Goal: Information Seeking & Learning: Learn about a topic

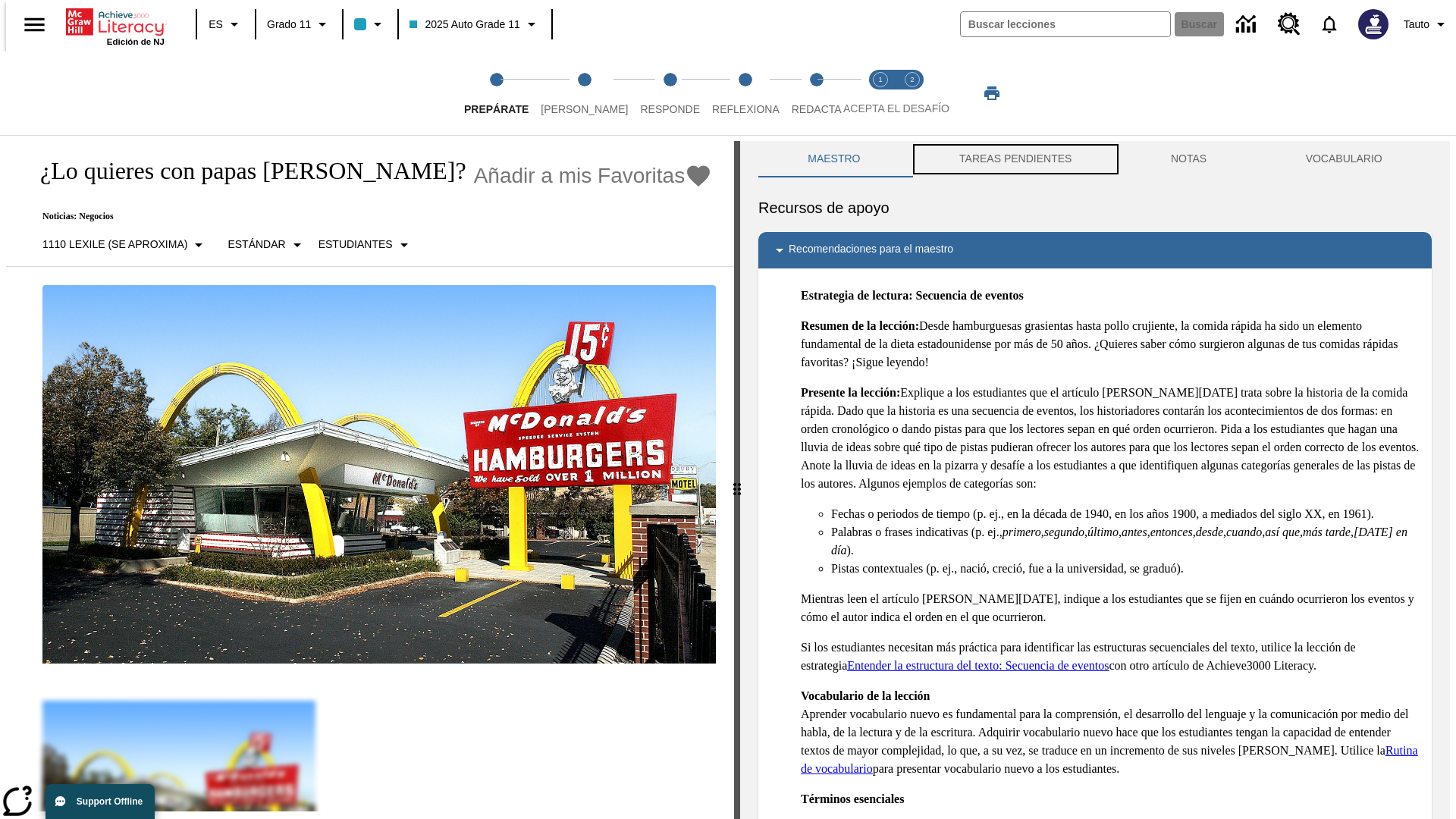
click at [1014, 159] on button "TAREAS PENDIENTES" at bounding box center [1015, 160] width 211 height 37
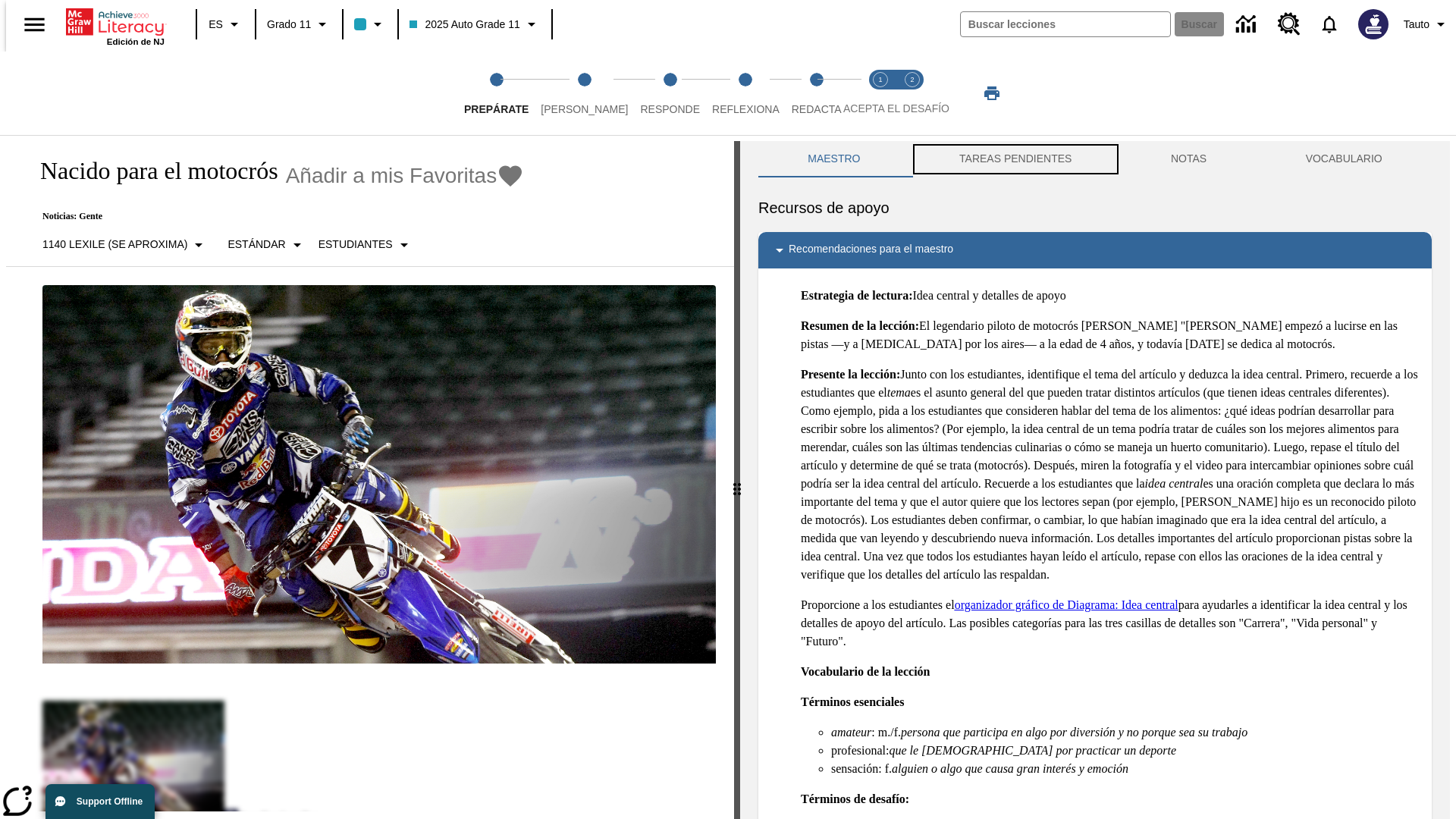
click at [1014, 159] on button "TAREAS PENDIENTES" at bounding box center [1015, 160] width 211 height 37
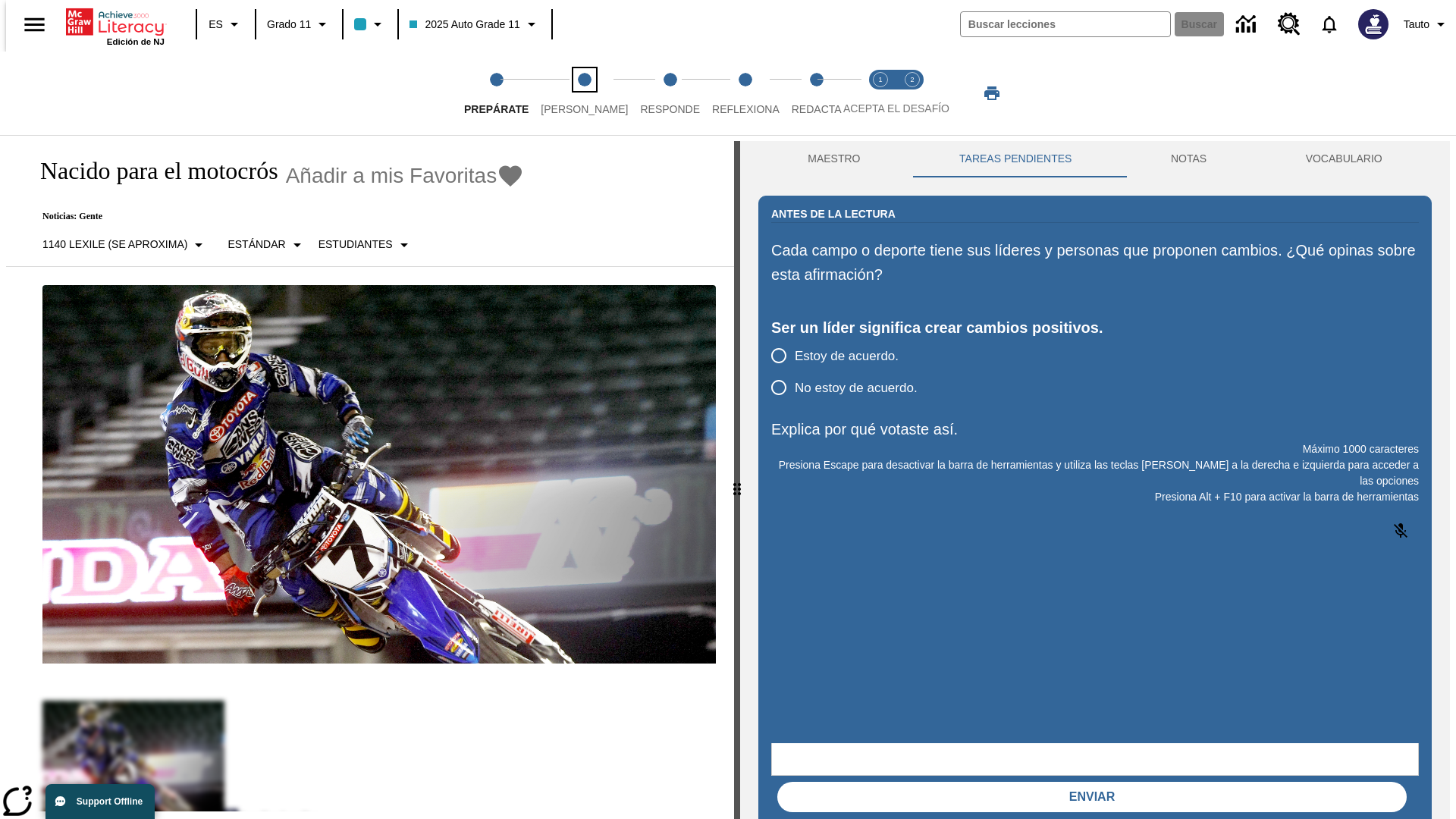
click at [572, 94] on span "[PERSON_NAME]" at bounding box center [584, 103] width 87 height 28
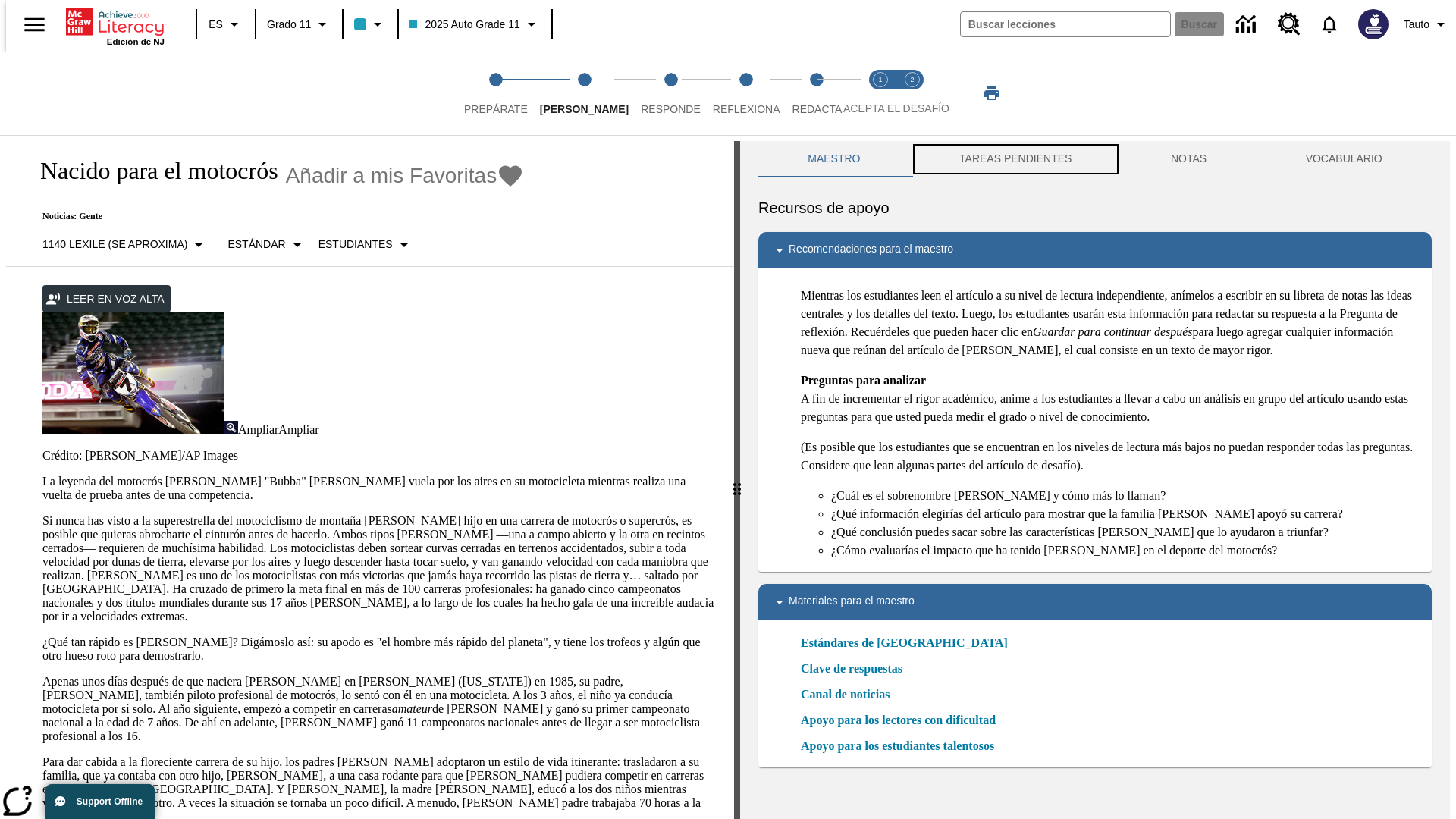
scroll to position [1, 0]
click at [1014, 159] on button "TAREAS PENDIENTES" at bounding box center [1015, 159] width 211 height 37
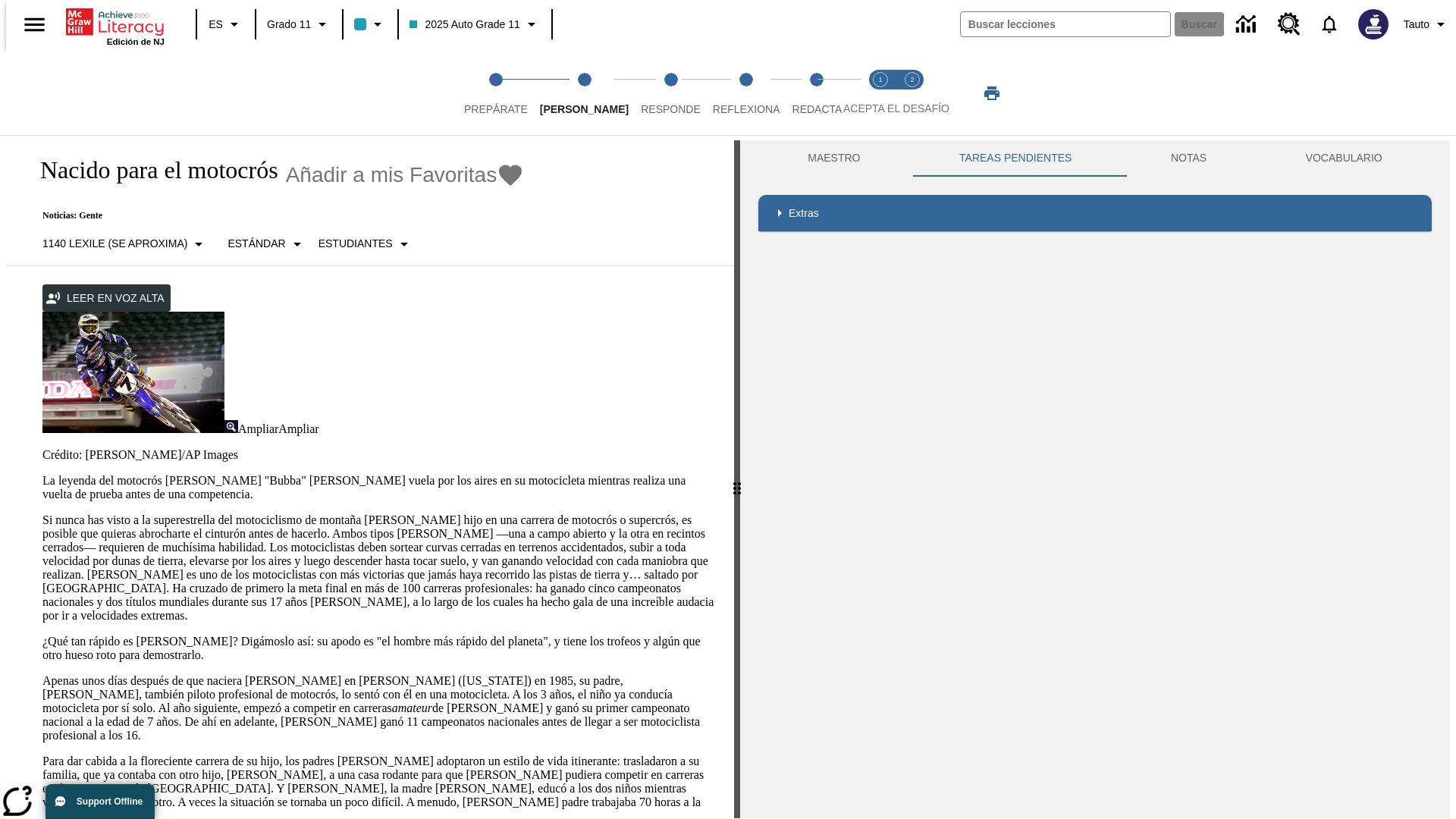
click at [42, 513] on p "Si nunca has visto a la superestrella del motociclismo de montaña [PERSON_NAME]…" at bounding box center [378, 567] width 673 height 109
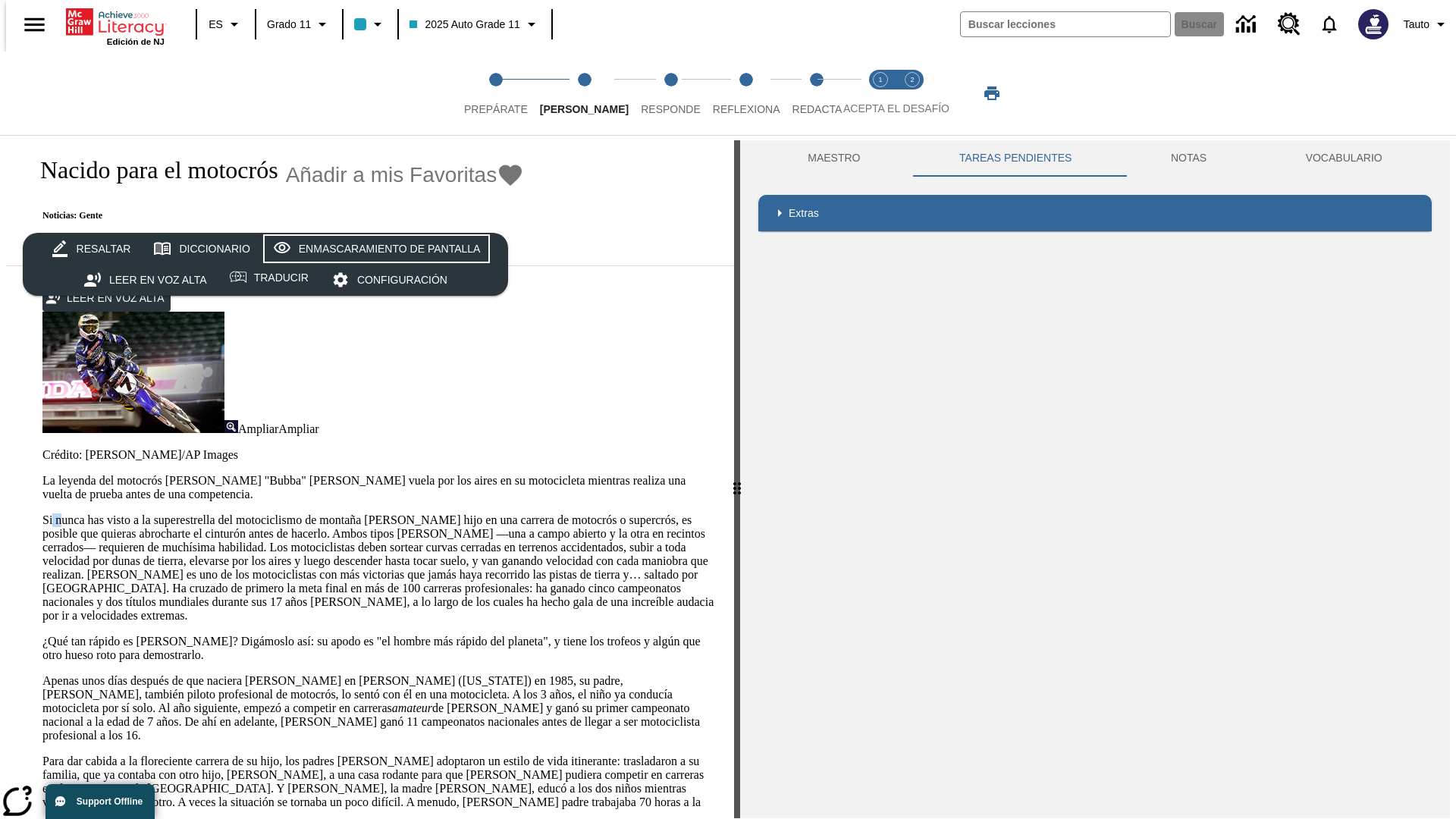
click at [373, 249] on div "Enmascaramiento de pantalla" at bounding box center [389, 249] width 182 height 19
click at [647, 94] on span "Responde" at bounding box center [670, 103] width 60 height 28
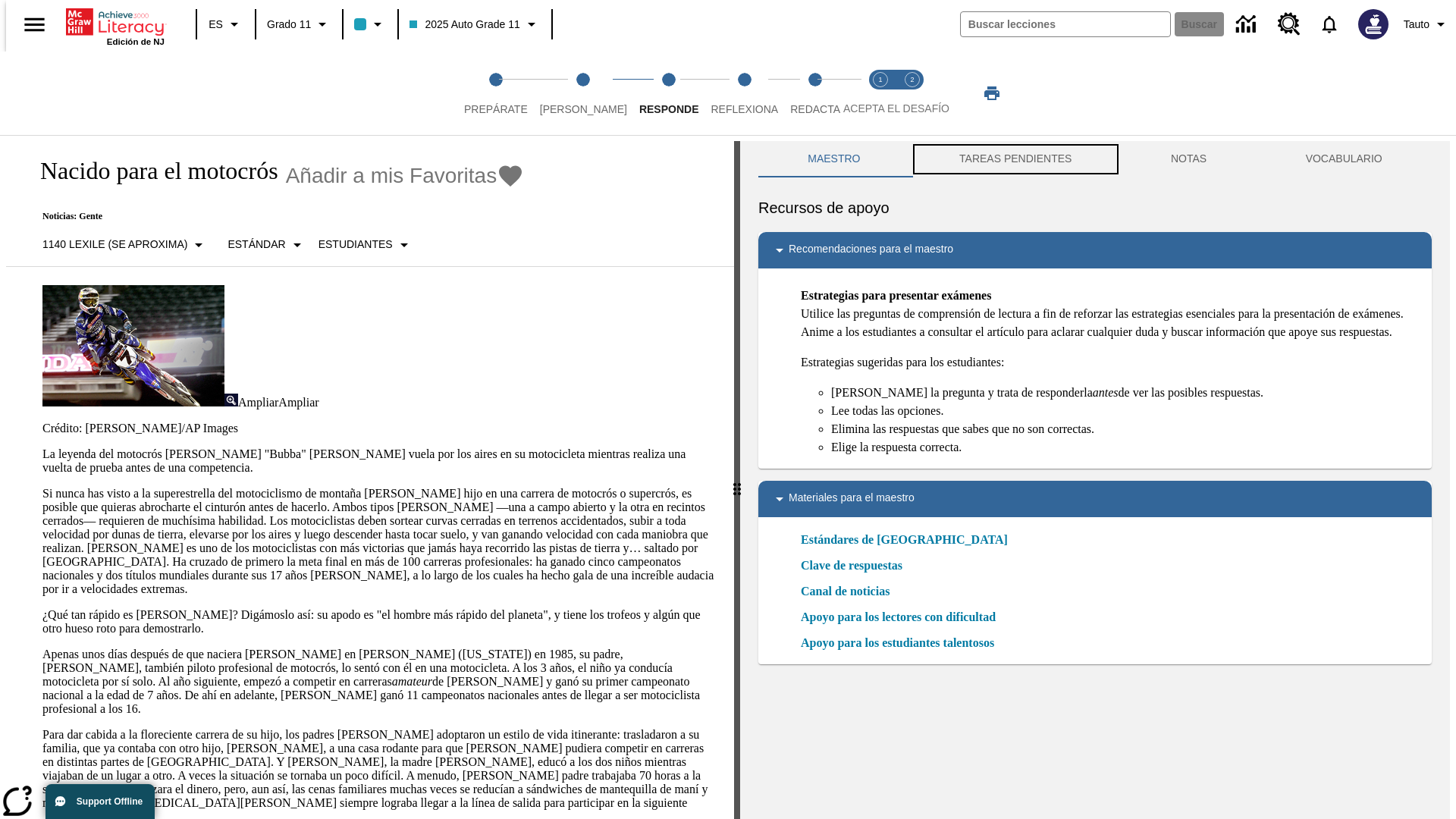
scroll to position [1, 0]
click at [1014, 159] on button "TAREAS PENDIENTES" at bounding box center [1015, 159] width 211 height 37
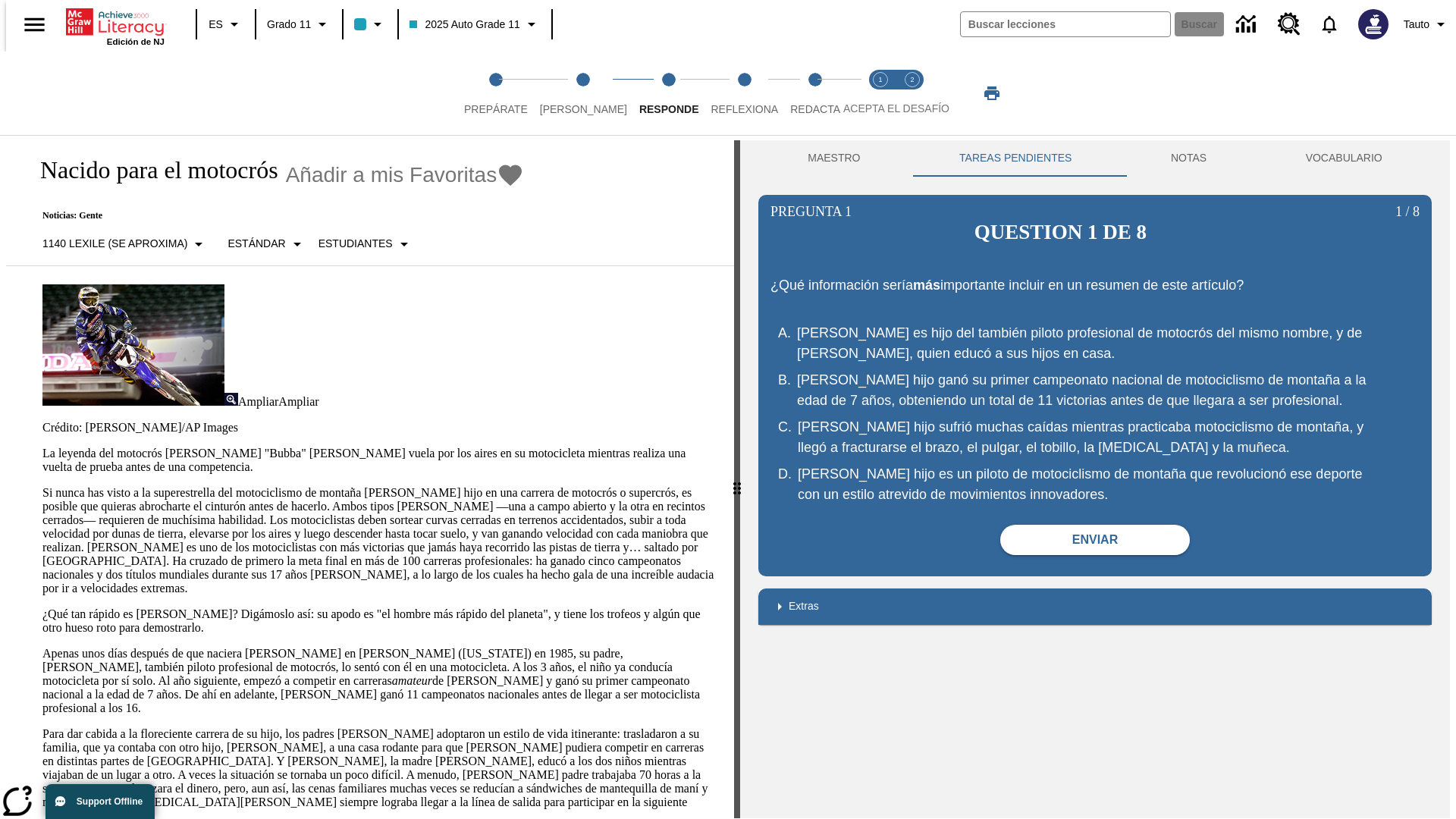
click at [42, 486] on p "Si nunca has visto a la superestrella del motociclismo de montaña [PERSON_NAME]…" at bounding box center [378, 540] width 673 height 109
click at [724, 94] on span "Reflexiona" at bounding box center [745, 103] width 68 height 28
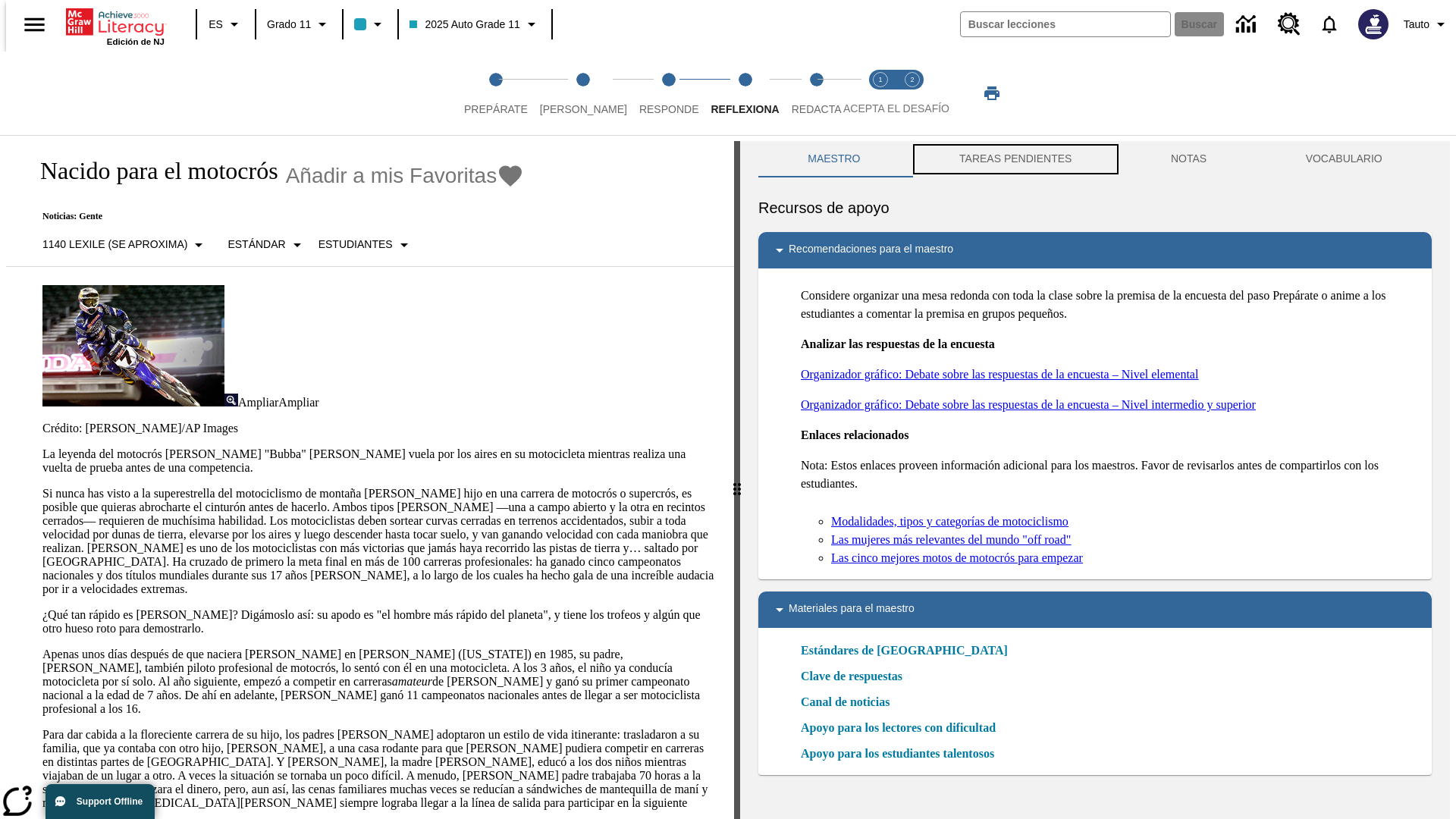
scroll to position [1, 0]
click at [1014, 159] on button "TAREAS PENDIENTES" at bounding box center [1015, 159] width 211 height 37
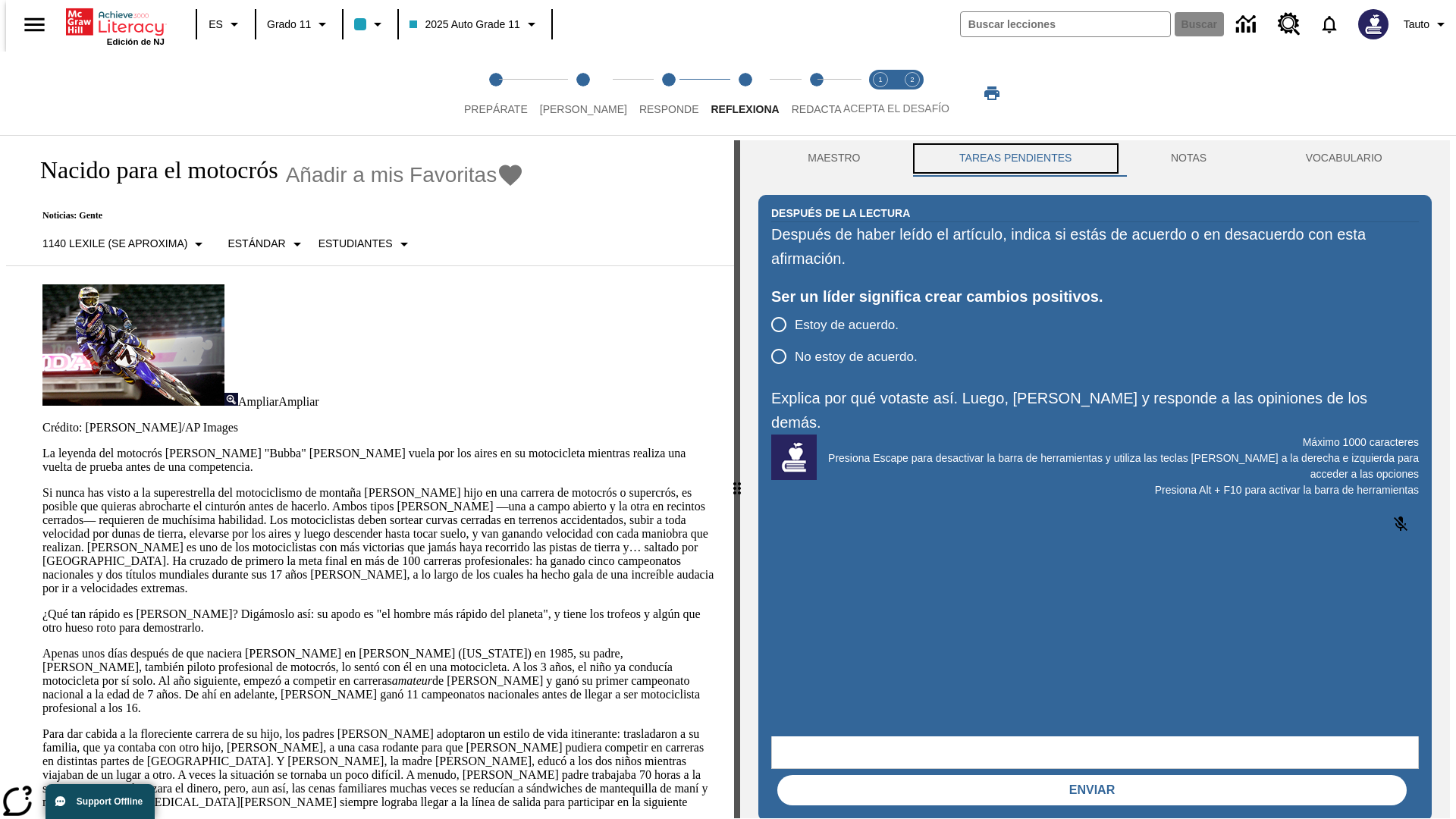
scroll to position [0, 0]
click at [42, 486] on p "Si nunca has visto a la superestrella del motociclismo de montaña [PERSON_NAME]…" at bounding box center [378, 540] width 673 height 109
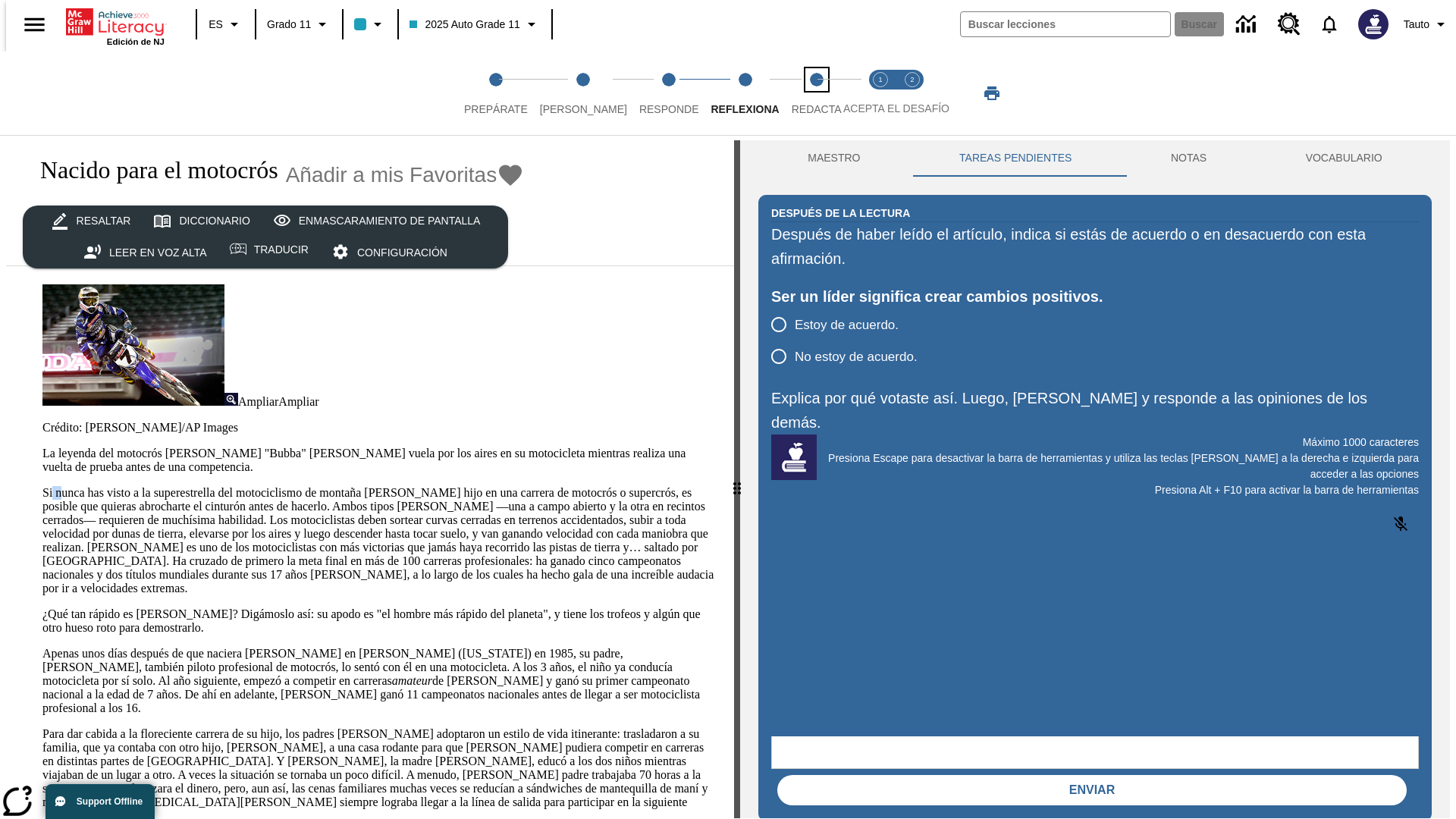
click at [800, 94] on span "Redacta" at bounding box center [816, 103] width 50 height 28
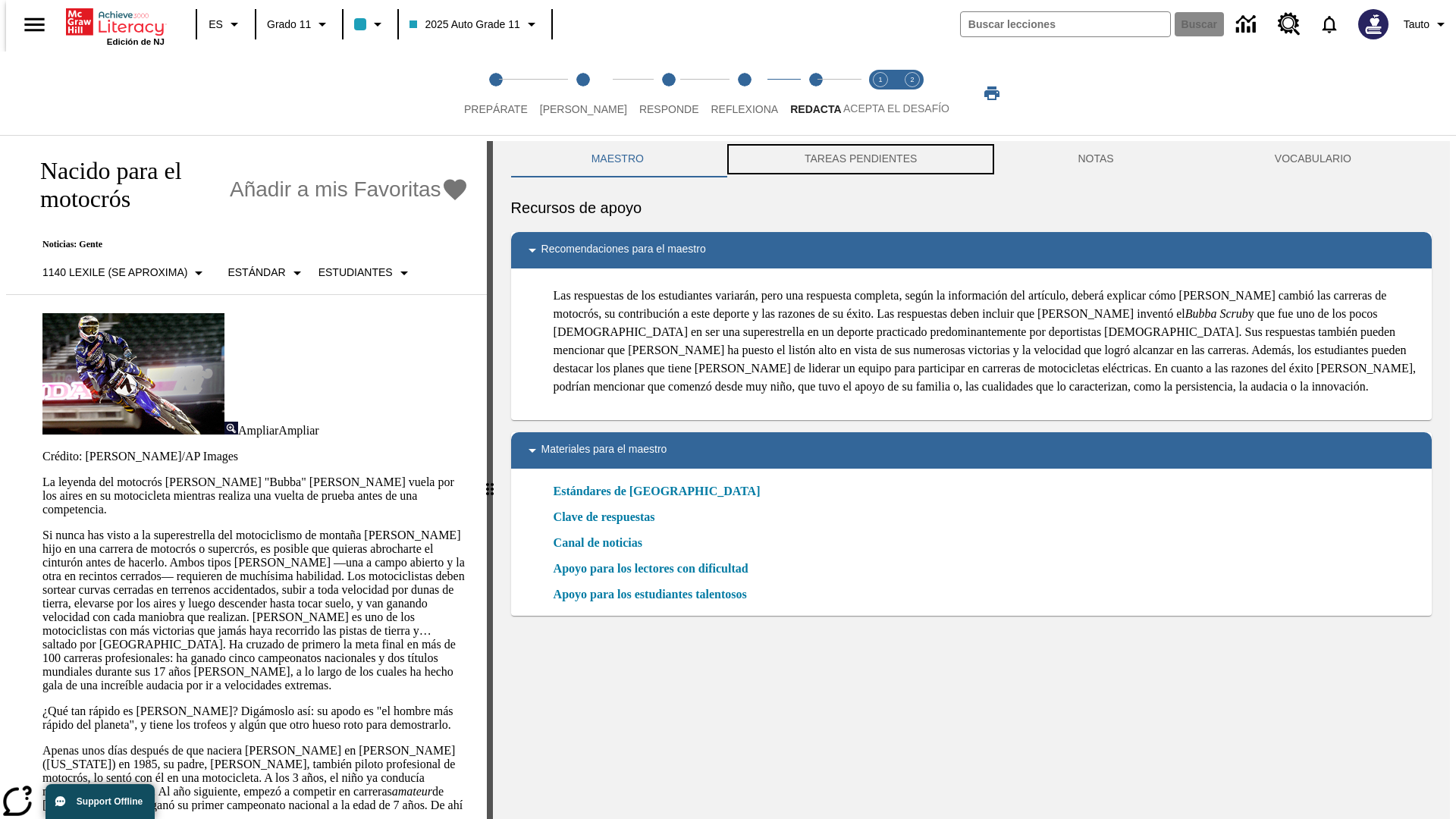
scroll to position [1, 0]
click at [859, 159] on button "TAREAS PENDIENTES" at bounding box center [860, 159] width 273 height 37
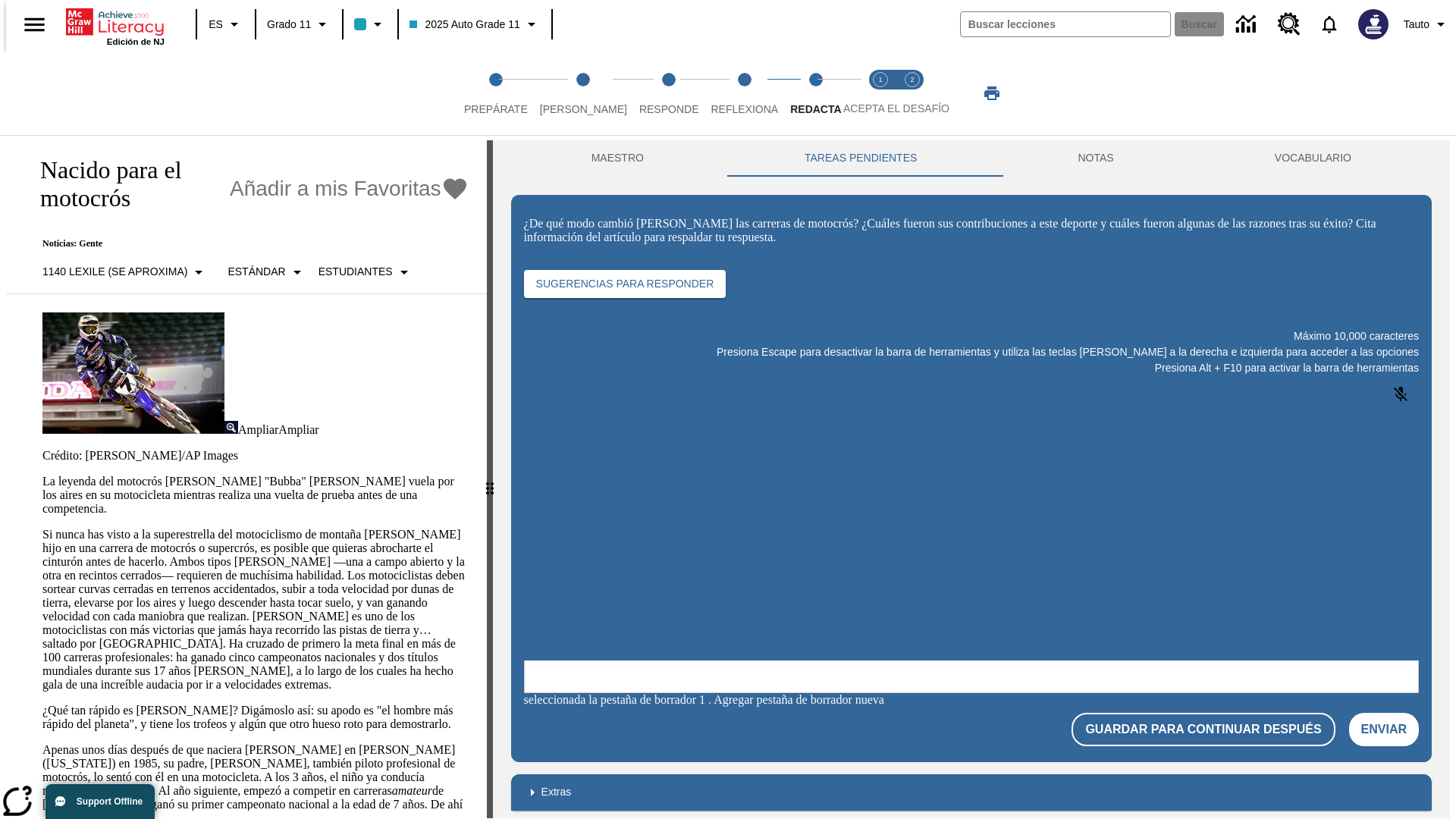
scroll to position [0, 0]
click at [42, 528] on p "Si nunca has visto a la superestrella del motociclismo de montaña [PERSON_NAME]…" at bounding box center [255, 610] width 426 height 163
click at [880, 94] on span "Acepta el desafío lee step 1 of 2" at bounding box center [879, 103] width 19 height 28
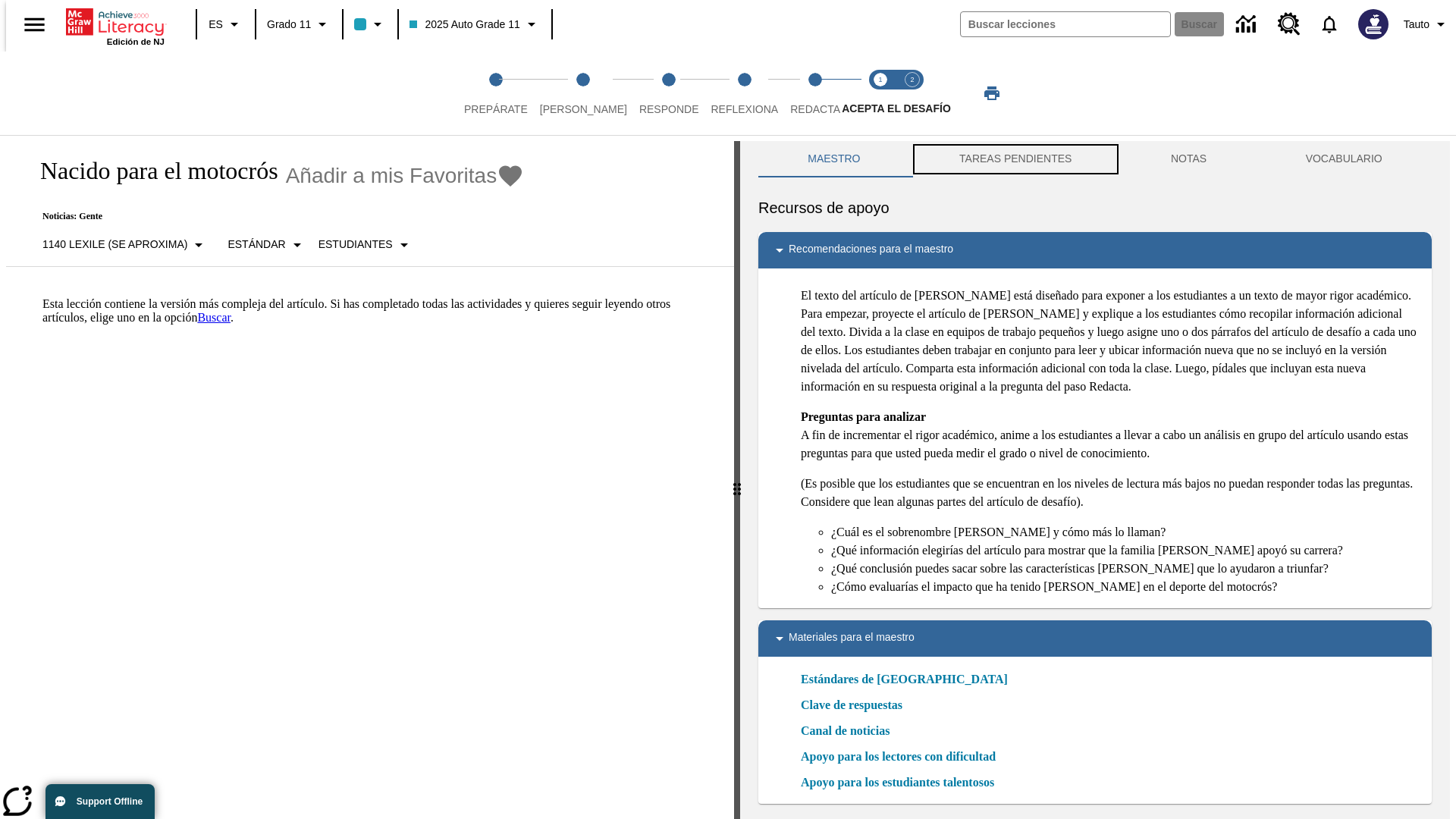
scroll to position [5, 0]
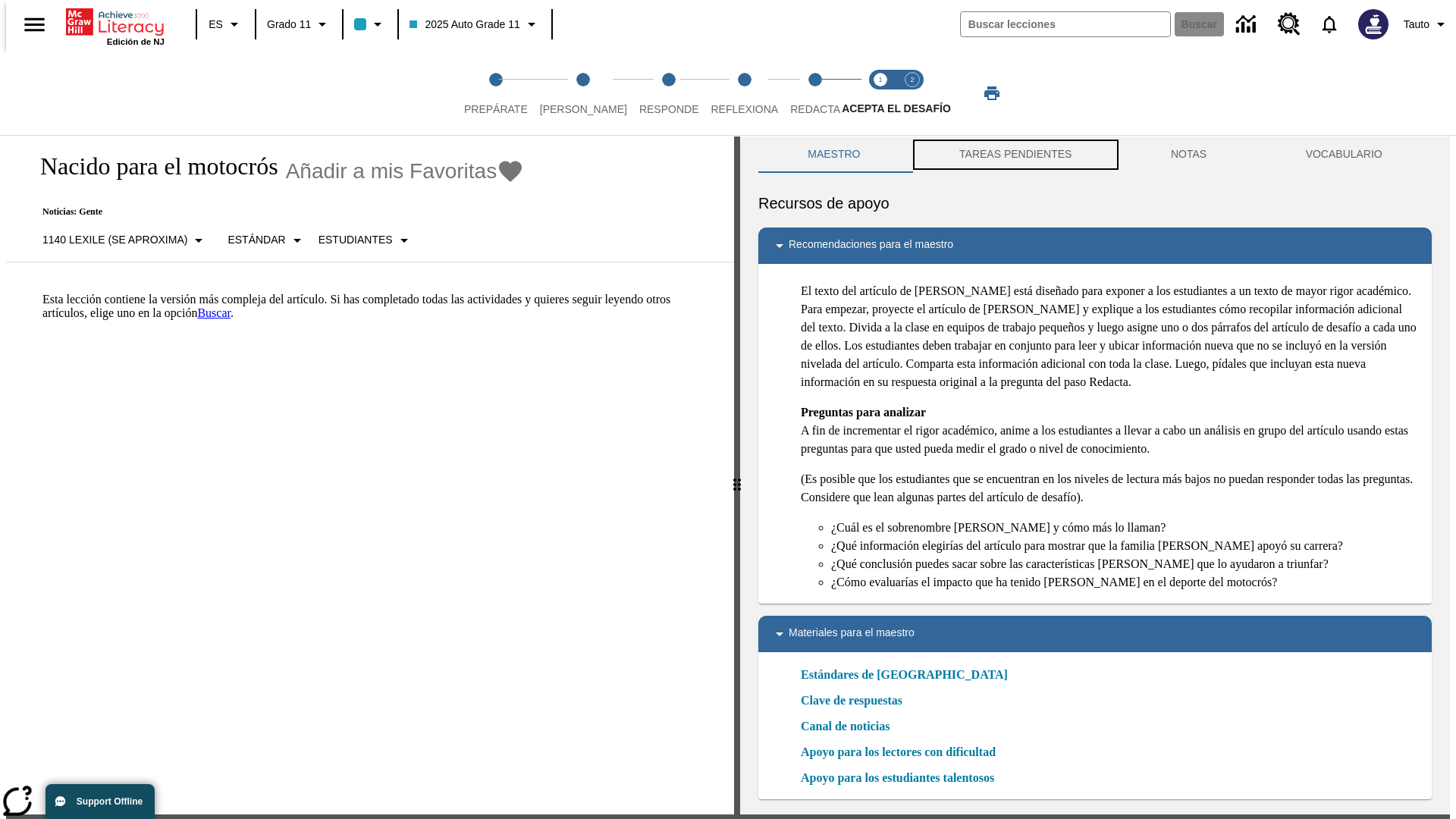
click at [1014, 159] on button "TAREAS PENDIENTES" at bounding box center [1015, 155] width 211 height 37
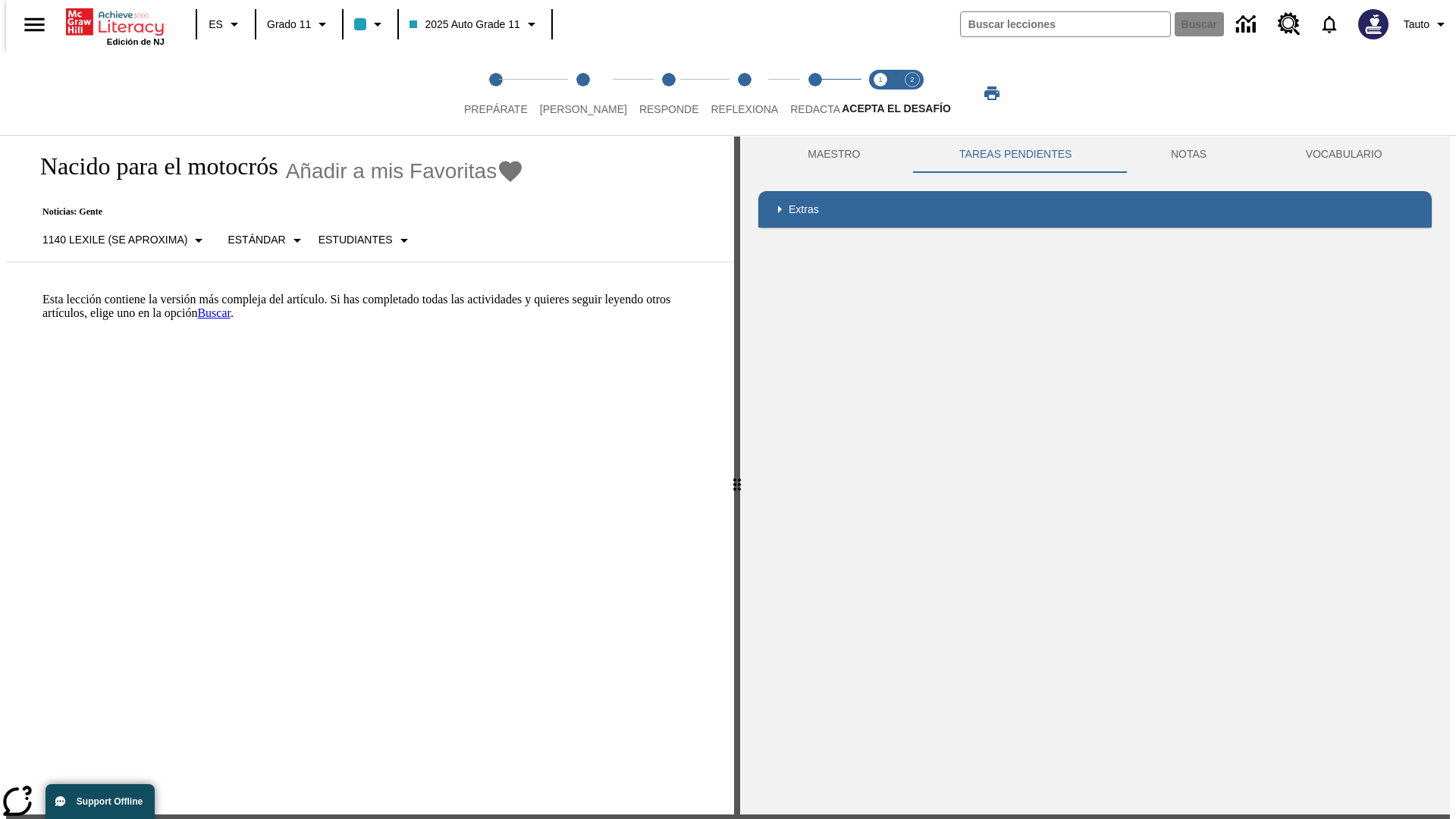
click at [42, 293] on p "Esta lección contiene la versión más compleja del artículo. Si has completado t…" at bounding box center [378, 307] width 673 height 28
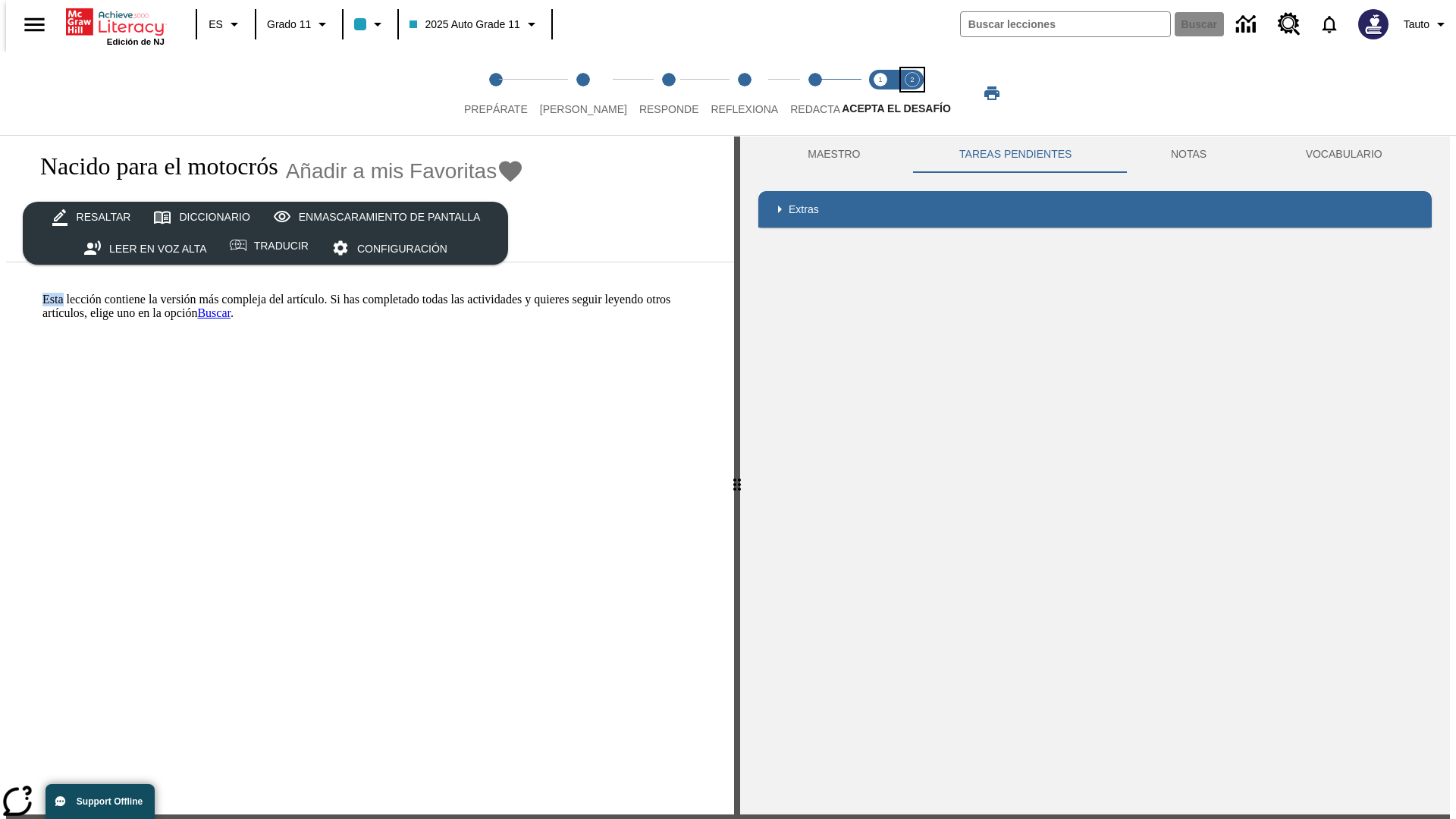
click at [913, 94] on span "Acepta el desafío contesta step 2 of 2" at bounding box center [912, 103] width 19 height 28
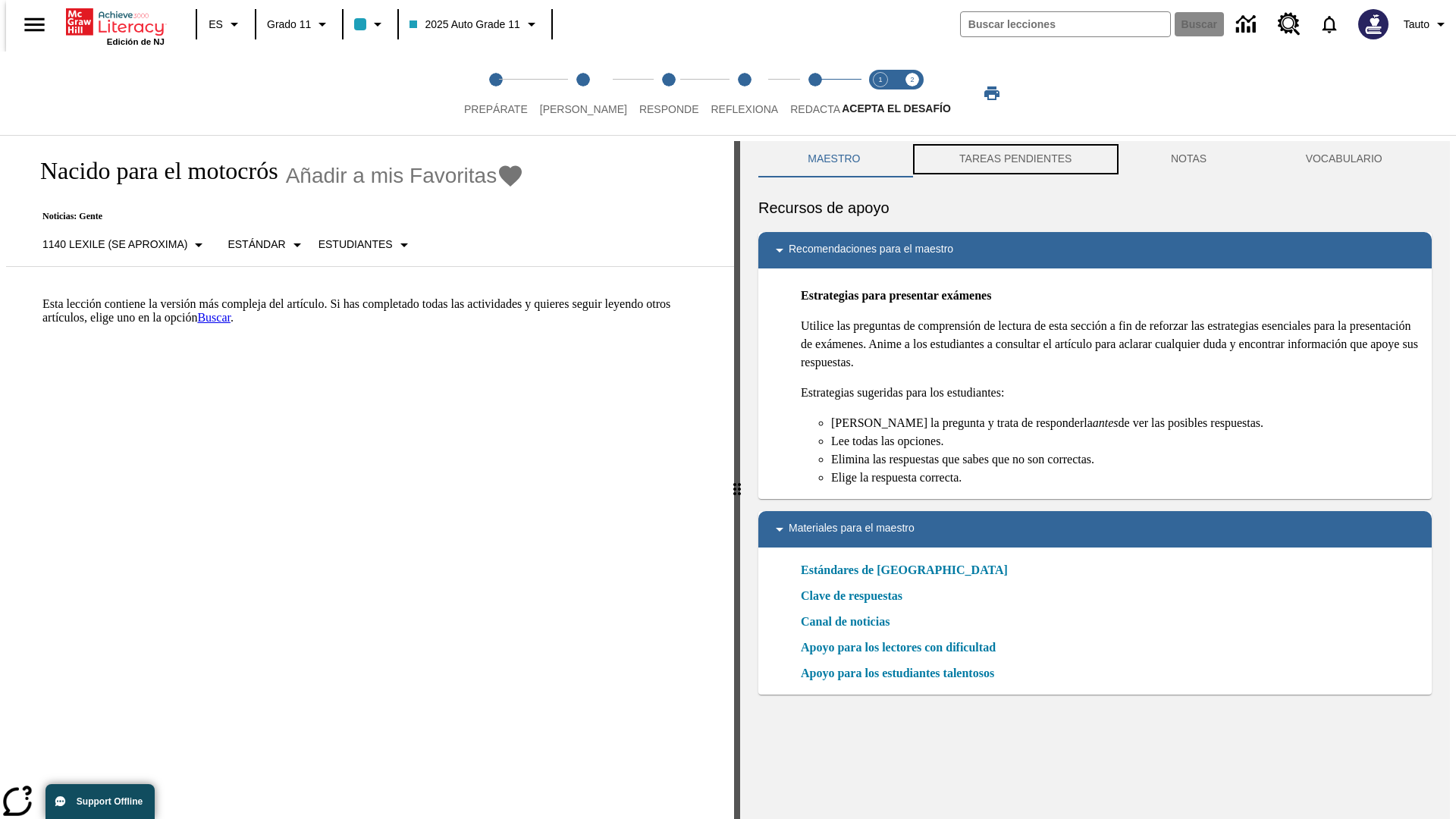
scroll to position [5, 0]
